Goal: Task Accomplishment & Management: Use online tool/utility

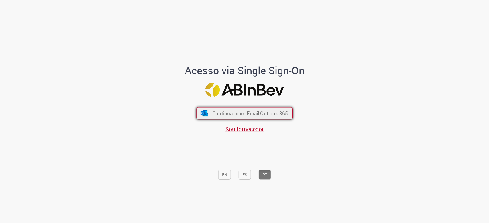
click at [251, 111] on span "Continuar com Email Outlook 365" at bounding box center [250, 113] width 76 height 7
click at [219, 116] on span "Continuar com Email Outlook 365" at bounding box center [250, 113] width 76 height 7
